Goal: Transaction & Acquisition: Purchase product/service

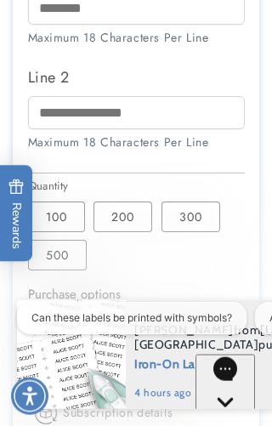
scroll to position [796, 0]
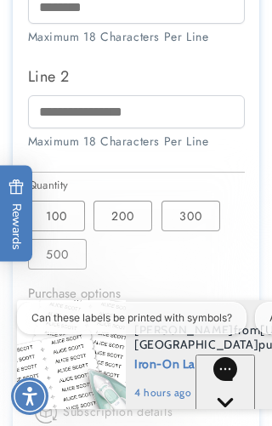
click at [130, 220] on label "200 Variant sold out or unavailable" at bounding box center [122, 215] width 59 height 31
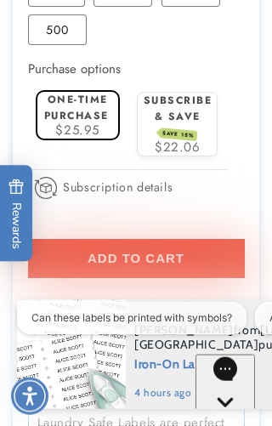
scroll to position [1017, 0]
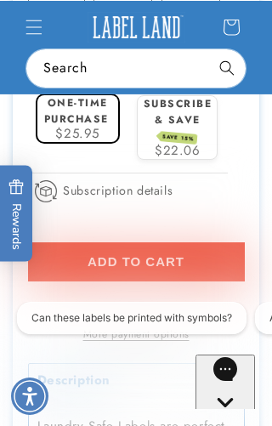
click at [129, 262] on span "Add to cart" at bounding box center [135, 261] width 97 height 15
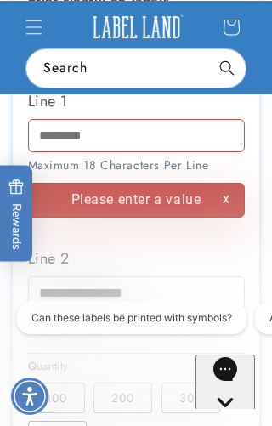
scroll to position [0, 350]
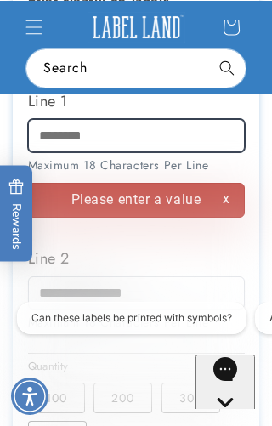
click at [113, 139] on input "Line 1" at bounding box center [136, 135] width 217 height 33
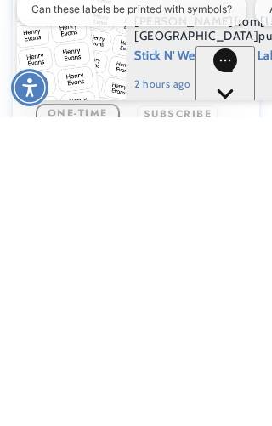
scroll to position [701, 0]
type input "**********"
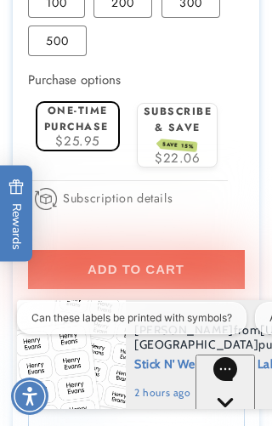
scroll to position [0, 0]
click at [112, 259] on button "Add to cart" at bounding box center [136, 269] width 217 height 39
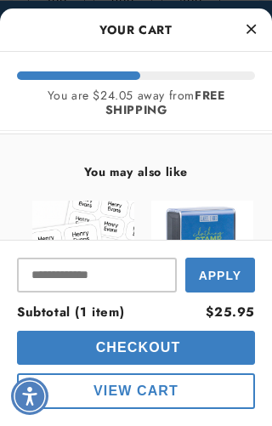
scroll to position [114, 0]
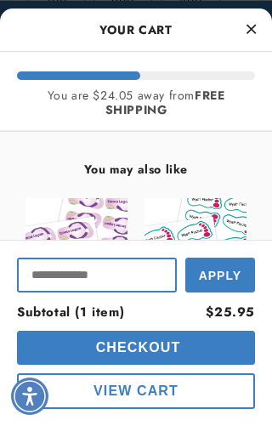
click at [144, 292] on input "Input Discount" at bounding box center [97, 274] width 160 height 35
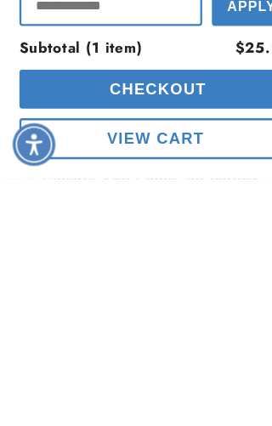
scroll to position [0, 0]
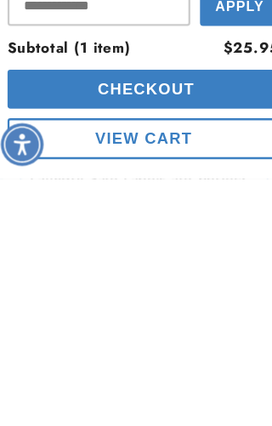
click at [214, 268] on span "Apply" at bounding box center [220, 275] width 42 height 14
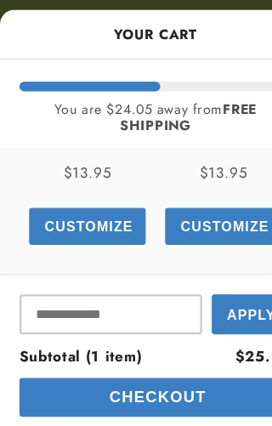
click at [82, 194] on span "Customize" at bounding box center [77, 198] width 77 height 14
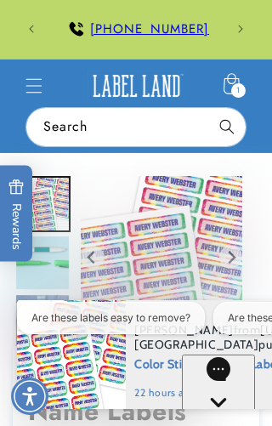
click at [241, 81] on icon at bounding box center [230, 85] width 37 height 37
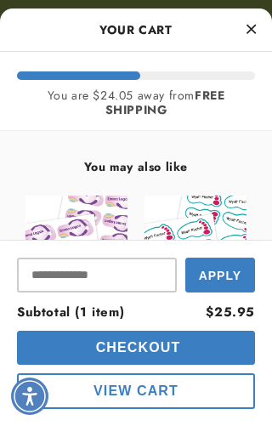
scroll to position [0, 175]
click at [116, 343] on span "Checkout" at bounding box center [136, 347] width 89 height 14
